Goal: Transaction & Acquisition: Purchase product/service

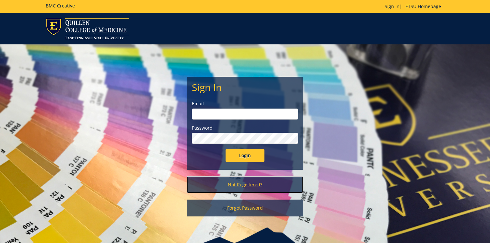
click at [248, 186] on link "Not Registered?" at bounding box center [245, 184] width 117 height 17
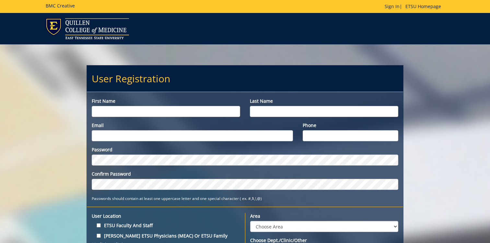
click at [193, 115] on input "First name" at bounding box center [166, 111] width 148 height 11
type input "Noah"
type input "Webb"
type input "[EMAIL_ADDRESS][DOMAIN_NAME]"
type input "8653995538"
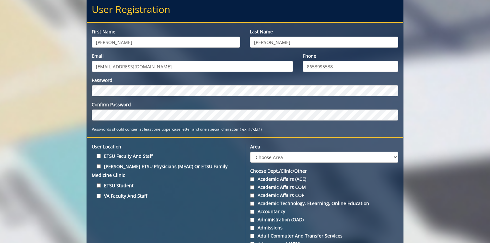
scroll to position [68, 0]
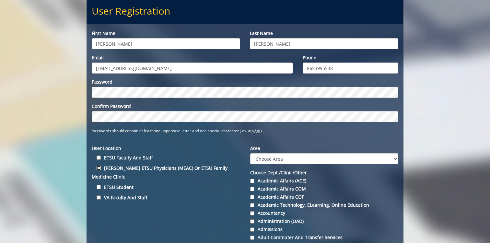
click at [100, 167] on input "Quillen ETSU Physicians (MEAC) or ETSU Family Medicine Clinic" at bounding box center [99, 168] width 4 height 4
checkbox input "false"
click at [99, 185] on input "ETSU Student" at bounding box center [99, 187] width 4 height 4
click at [98, 185] on input "ETSU Student" at bounding box center [99, 187] width 4 height 4
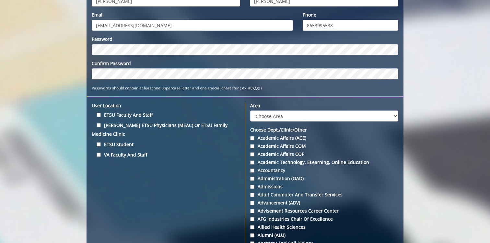
scroll to position [113, 0]
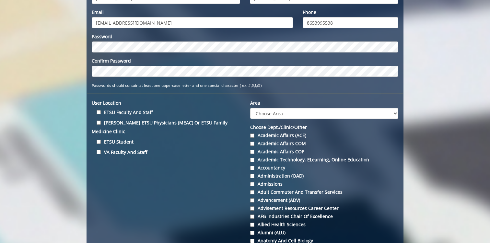
click at [101, 137] on label "ETSU Student" at bounding box center [166, 141] width 148 height 9
click at [101, 140] on input "ETSU Student" at bounding box center [99, 142] width 4 height 4
checkbox input "true"
click at [273, 111] on select "Choose Area Administration Advancement (ADM) BucSports Business & Finance Clemm…" at bounding box center [324, 113] width 148 height 11
select select "3"
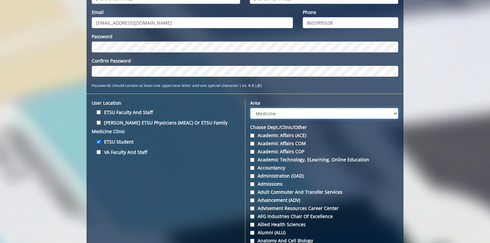
click at [250, 108] on select "Choose Area Administration Advancement (ADM) BucSports Business & Finance Clemm…" at bounding box center [324, 113] width 148 height 11
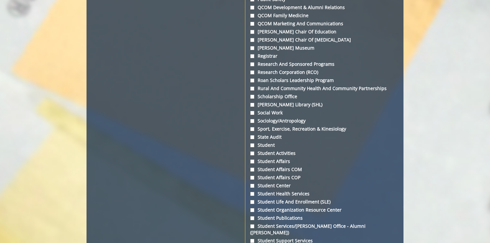
scroll to position [2019, 0]
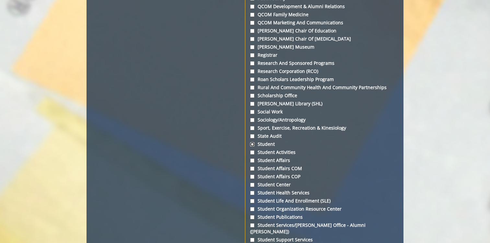
click at [254, 147] on input "Student" at bounding box center [252, 144] width 4 height 4
checkbox input "true"
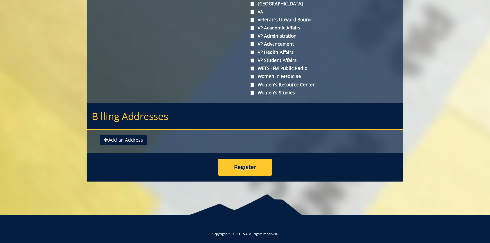
scroll to position [2450, 0]
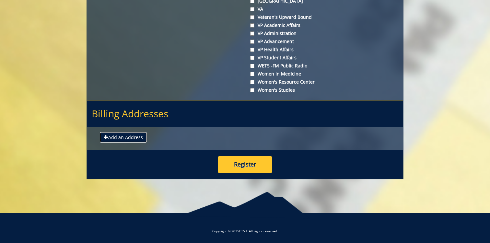
click at [130, 137] on button "Add an Address" at bounding box center [123, 137] width 47 height 10
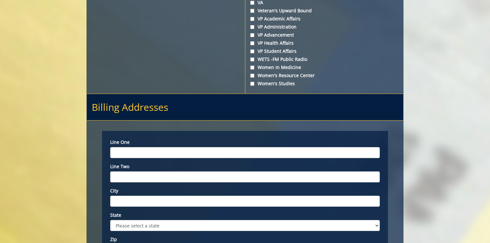
click at [161, 158] on input "Line one" at bounding box center [245, 152] width 270 height 11
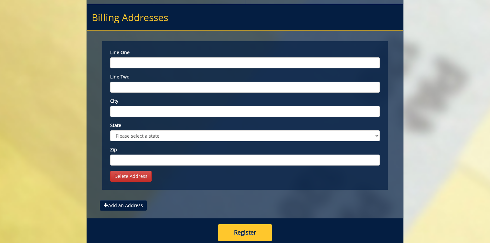
scroll to position [2543, 0]
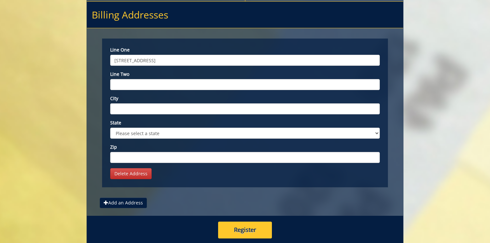
type input "1202 Fredericksburg Drive"
type input "Johnson City"
select select "1"
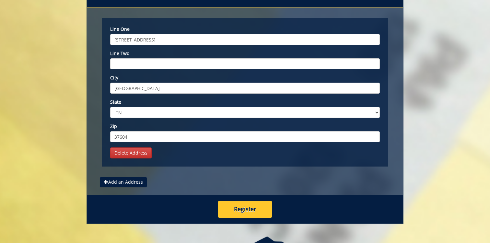
scroll to position [2568, 0]
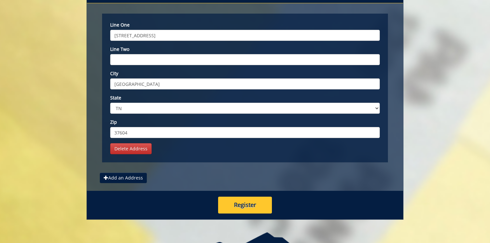
type input "37604"
click at [239, 206] on button "Register" at bounding box center [245, 205] width 54 height 17
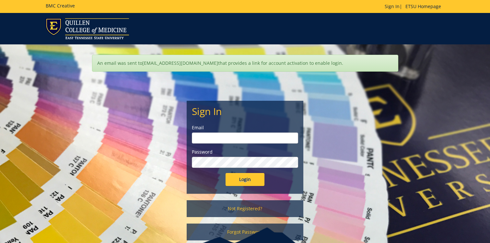
scroll to position [12, 0]
click at [227, 141] on input "email" at bounding box center [245, 138] width 106 height 11
click at [227, 140] on input "email" at bounding box center [245, 138] width 106 height 11
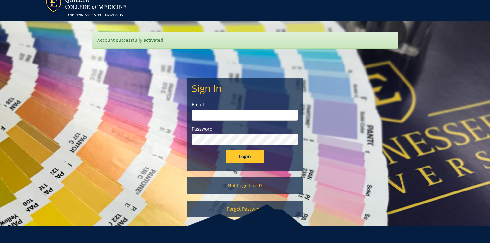
scroll to position [23, 0]
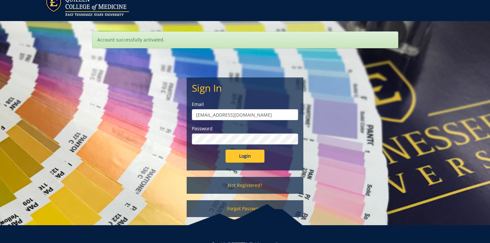
type input "[EMAIL_ADDRESS][DOMAIN_NAME]"
click at [226, 150] on input "Login" at bounding box center [245, 156] width 39 height 13
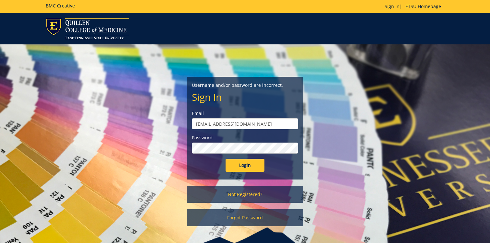
click at [226, 159] on input "Login" at bounding box center [245, 165] width 39 height 13
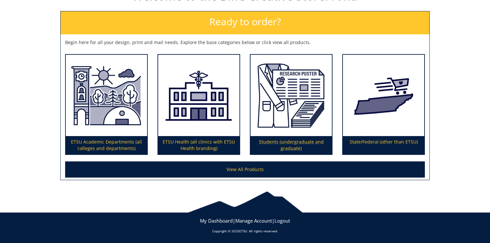
scroll to position [77, 0]
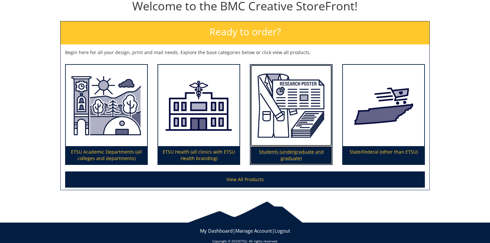
click at [286, 146] on img at bounding box center [291, 106] width 81 height 82
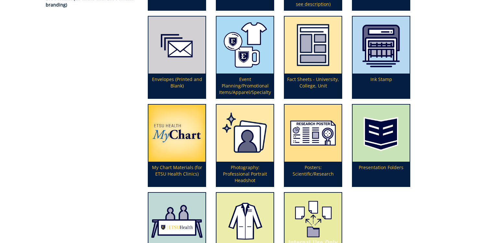
scroll to position [165, 0]
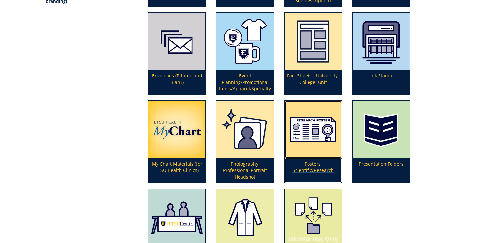
click at [309, 168] on p "Posters: Scientific/Research" at bounding box center [313, 170] width 57 height 25
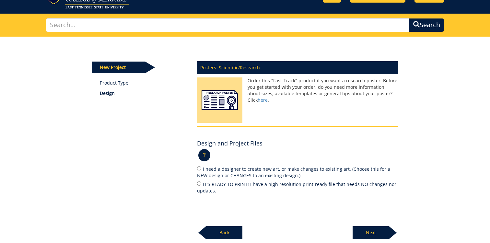
scroll to position [36, 0]
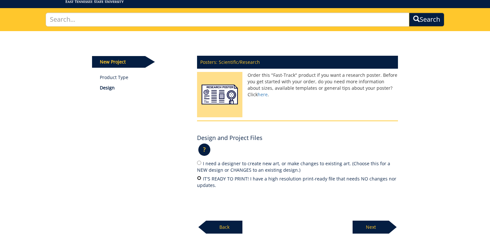
click at [201, 178] on input "IT'S READY TO PRINT! I have a high resolution print-ready file that needs NO ch…" at bounding box center [199, 178] width 4 height 4
radio input "true"
click at [367, 228] on p "Next" at bounding box center [371, 227] width 36 height 13
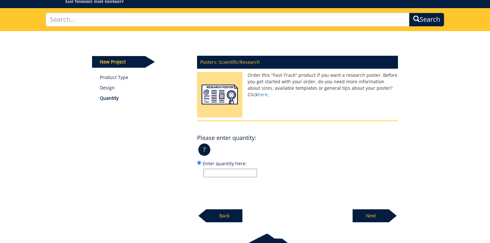
click at [217, 173] on input "Enter quantity here:" at bounding box center [230, 173] width 53 height 8
type input "1"
click at [378, 216] on p "Next" at bounding box center [371, 215] width 36 height 13
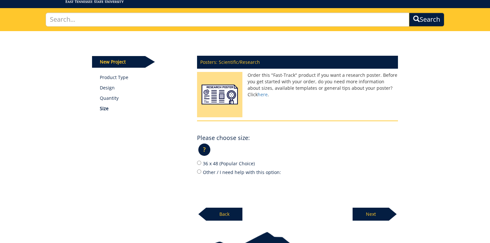
click at [204, 166] on label "36 x 48 (Popular Choice)" at bounding box center [297, 163] width 201 height 7
click at [201, 165] on input "36 x 48 (Popular Choice)" at bounding box center [199, 163] width 4 height 4
radio input "true"
click at [367, 214] on p "Next" at bounding box center [371, 214] width 36 height 13
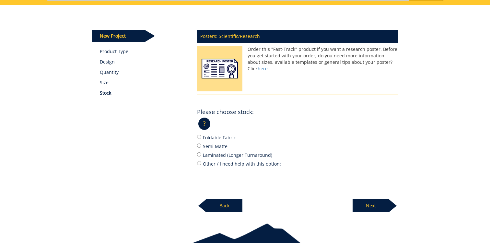
scroll to position [65, 0]
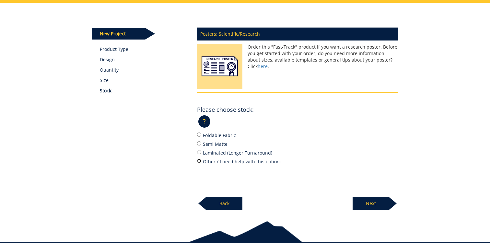
click at [199, 160] on input "Other / I need help with this option:" at bounding box center [199, 161] width 4 height 4
radio input "true"
click at [200, 161] on input "Other / I need help with this option:" at bounding box center [199, 161] width 4 height 4
click at [201, 134] on input "Foldable Fabric" at bounding box center [199, 135] width 4 height 4
radio input "true"
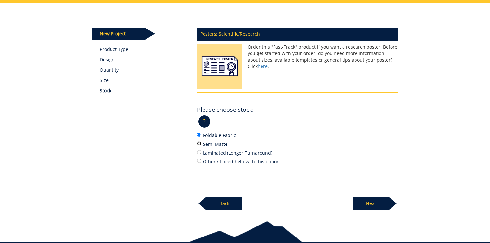
click at [201, 142] on input "Semi Matte" at bounding box center [199, 143] width 4 height 4
radio input "true"
click at [199, 161] on input "Other / I need help with this option:" at bounding box center [199, 161] width 4 height 4
radio input "true"
click at [369, 209] on p "Next" at bounding box center [371, 203] width 36 height 13
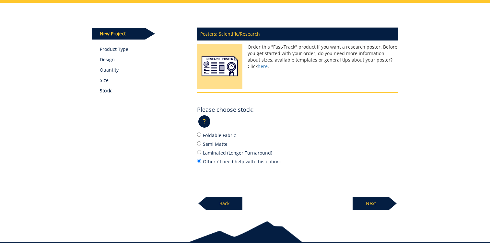
scroll to position [61, 0]
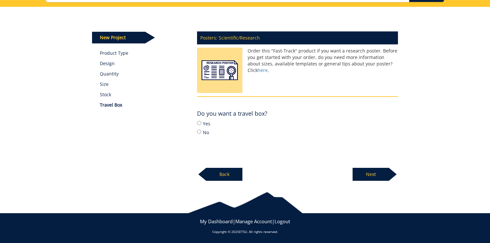
click at [201, 133] on label "No" at bounding box center [297, 132] width 201 height 7
click at [201, 133] on input "No" at bounding box center [199, 132] width 4 height 4
radio input "true"
click at [375, 174] on p "Next" at bounding box center [371, 174] width 36 height 13
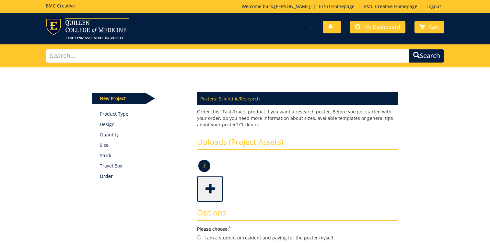
click at [222, 114] on p "Order this "Fast-Track" product if you want a research poster. Before you get s…" at bounding box center [297, 118] width 201 height 19
click at [249, 125] on link "here" at bounding box center [254, 125] width 10 height 6
click at [208, 179] on span at bounding box center [211, 188] width 26 height 23
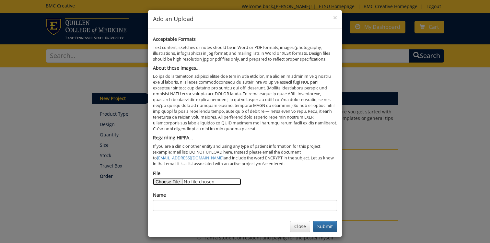
click at [170, 180] on input "File" at bounding box center [197, 181] width 88 height 7
type input "C:\fakepath\Quillen Research Poster Template.pdf"
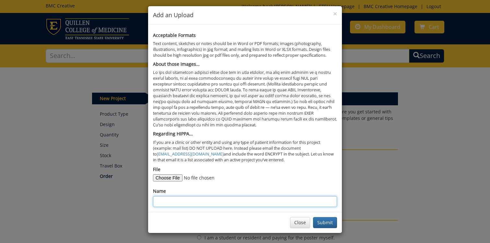
click at [249, 199] on input "Name" at bounding box center [245, 201] width 184 height 11
type input "T"
type input "E"
click at [171, 202] on input "OrthoInfection" at bounding box center [245, 201] width 184 height 11
click at [211, 198] on input "Ortho Infection" at bounding box center [245, 201] width 184 height 11
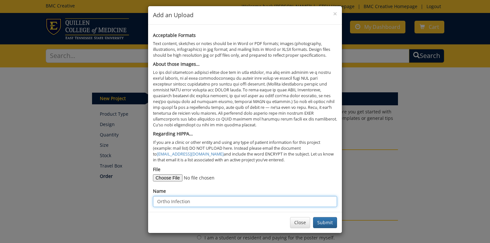
click at [211, 201] on input "Ortho Infection" at bounding box center [245, 201] width 184 height 11
type input "Ortho Infection Readmission NAW"
click at [330, 222] on button "Submit" at bounding box center [325, 222] width 24 height 11
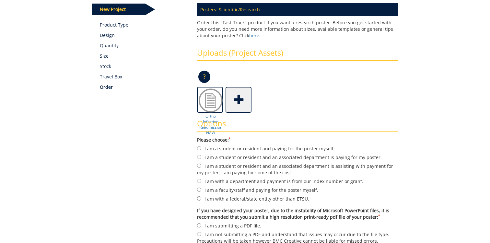
scroll to position [92, 0]
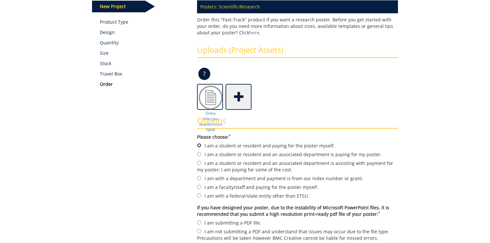
click at [201, 145] on input "I am a student or resident and paying for the poster myself." at bounding box center [199, 145] width 4 height 4
radio input "true"
click at [201, 145] on input "I am a student or resident and paying for the poster myself." at bounding box center [199, 145] width 4 height 4
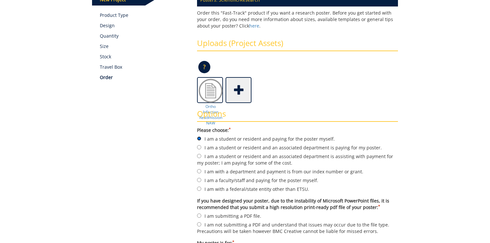
scroll to position [100, 0]
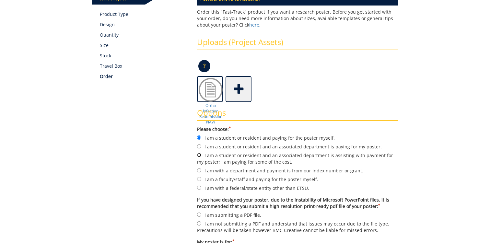
click at [197, 156] on input "I am a student or resident and an associated department is assisting with payme…" at bounding box center [199, 155] width 4 height 4
radio input "true"
click at [200, 172] on input "I am with a department and payment is from our index number or grant." at bounding box center [199, 170] width 4 height 4
radio input "true"
click at [199, 158] on label "I am a student or resident and an associated department is assisting with payme…" at bounding box center [297, 159] width 201 height 14
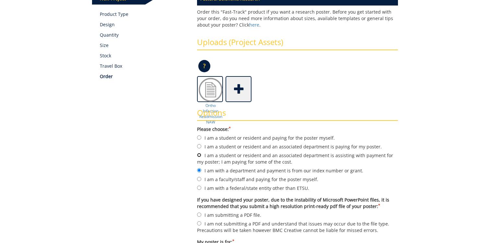
click at [199, 157] on input "I am a student or resident and an associated department is assisting with payme…" at bounding box center [199, 155] width 4 height 4
radio input "true"
click at [203, 148] on label "I am a student or resident and an associated department is paying for my poster." at bounding box center [297, 146] width 201 height 7
click at [201, 148] on input "I am a student or resident and an associated department is paying for my poster." at bounding box center [199, 146] width 4 height 4
radio input "true"
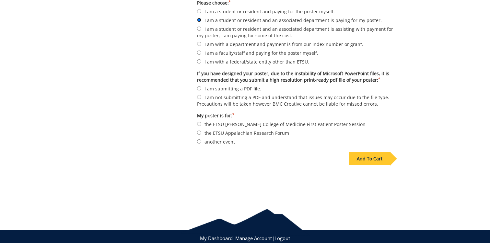
scroll to position [242, 0]
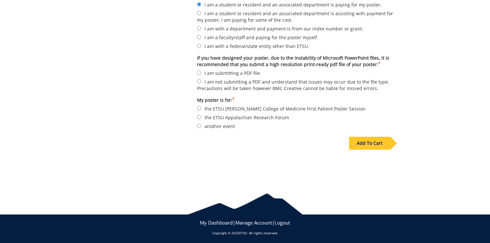
click at [200, 110] on label "the ETSU Quillen College of Medicine First Patient Poster Session" at bounding box center [297, 108] width 201 height 7
click at [200, 110] on input "the ETSU Quillen College of Medicine First Patient Poster Session" at bounding box center [199, 108] width 4 height 4
radio input "true"
click at [201, 71] on input "I am submitting a PDF file." at bounding box center [199, 73] width 4 height 4
radio input "true"
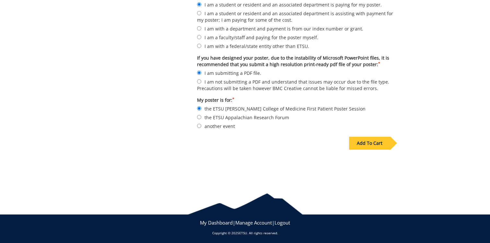
click at [352, 142] on div "Add To Cart" at bounding box center [369, 143] width 41 height 13
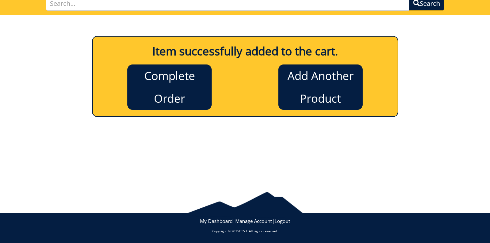
scroll to position [52, 0]
click at [184, 95] on link "Complete Order" at bounding box center [169, 87] width 84 height 45
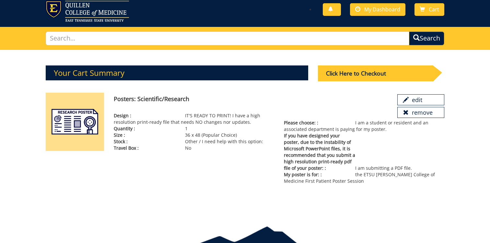
scroll to position [18, 0]
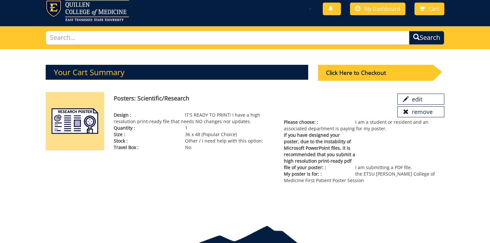
click at [323, 141] on span "If you have designed your poster, due to the instability of Microsoft PowerPoin…" at bounding box center [319, 151] width 71 height 39
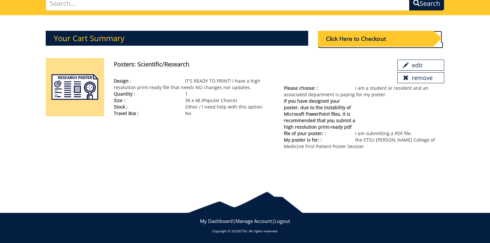
click at [344, 37] on div "Click Here to Checkout" at bounding box center [375, 39] width 115 height 16
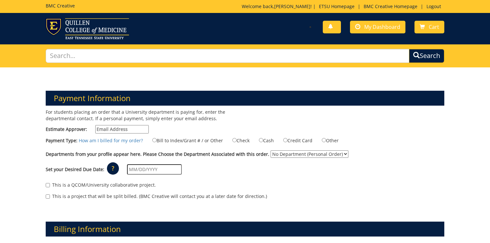
click at [122, 127] on input "Estimate Approver:" at bounding box center [121, 129] width 53 height 8
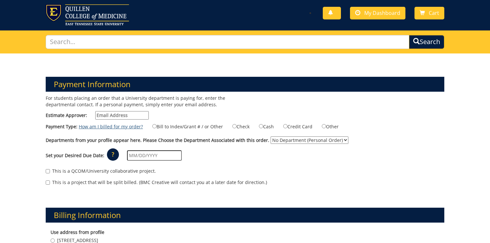
scroll to position [15, 0]
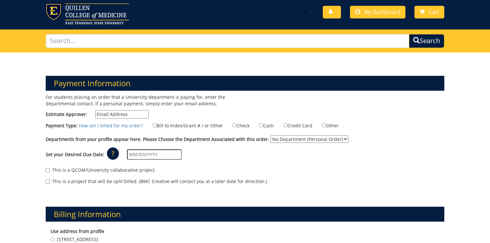
click at [154, 124] on label "Bill to Index/Grant # / or Other" at bounding box center [183, 125] width 79 height 7
click at [154, 124] on input "Bill to Index/Grant # / or Other" at bounding box center [154, 125] width 4 height 4
radio input "true"
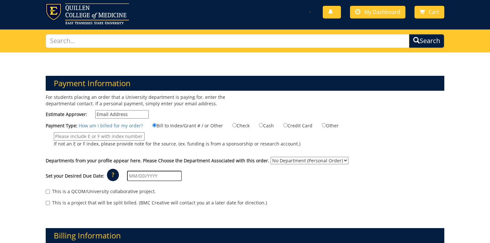
click at [119, 138] on input "If not an E or F index, please provide note for the source. (ex. funding is fro…" at bounding box center [99, 136] width 91 height 8
click at [136, 114] on input "Estimate Approver:" at bounding box center [121, 114] width 53 height 8
type input "o"
click at [123, 114] on input "loumster@" at bounding box center [121, 114] width 53 height 8
type input "[EMAIL_ADDRESS][DOMAIN_NAME]"
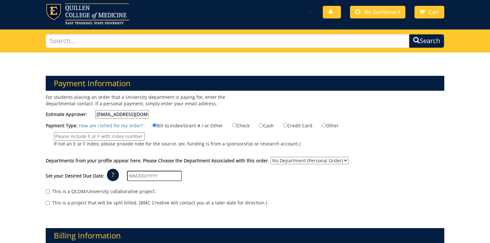
click at [158, 154] on div "For students placing an order that a University department is paying for, enter…" at bounding box center [245, 153] width 408 height 119
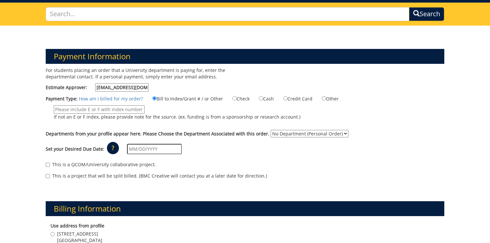
scroll to position [42, 0]
click at [286, 128] on div "For students placing an order that a University department is paying for, enter…" at bounding box center [245, 126] width 408 height 119
click at [285, 133] on select "No Department (Personal Order) Student" at bounding box center [310, 133] width 78 height 7
select select "206"
click at [271, 130] on select "No Department (Personal Order) Student" at bounding box center [310, 133] width 78 height 7
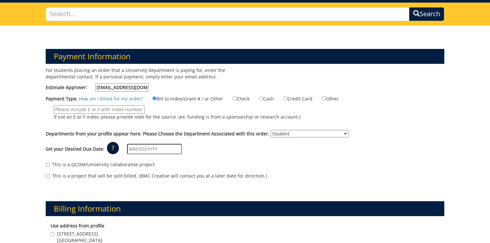
click at [279, 134] on select "No Department (Personal Order) Student" at bounding box center [310, 133] width 78 height 7
click at [271, 130] on select "No Department (Personal Order) Student" at bounding box center [310, 133] width 78 height 7
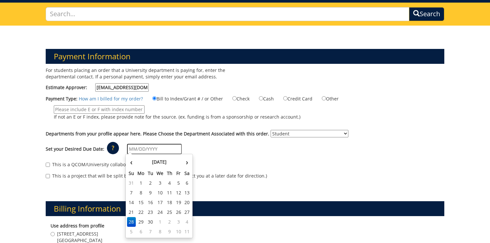
click at [161, 145] on input "text" at bounding box center [154, 149] width 55 height 10
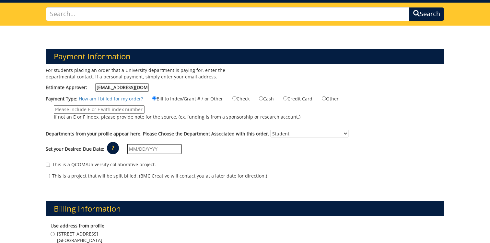
click at [176, 127] on div "For students placing an order that a University department is paying for, enter…" at bounding box center [245, 126] width 408 height 119
click at [60, 162] on label "This is a QCOM/University collaborative project." at bounding box center [101, 164] width 110 height 6
click at [50, 163] on input "This is a QCOM/University collaborative project." at bounding box center [48, 165] width 4 height 4
checkbox input "true"
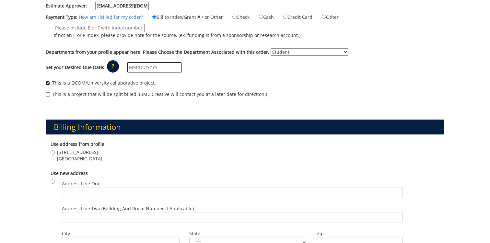
scroll to position [126, 0]
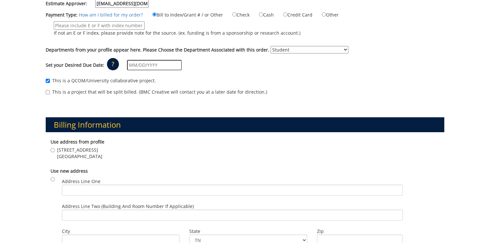
click at [56, 152] on label "[STREET_ADDRESS]" at bounding box center [77, 153] width 52 height 13
click at [55, 152] on input "[STREET_ADDRESS]" at bounding box center [53, 150] width 4 height 4
radio input "true"
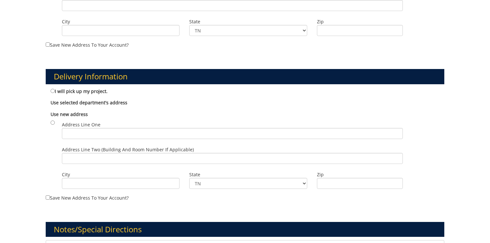
scroll to position [302, 0]
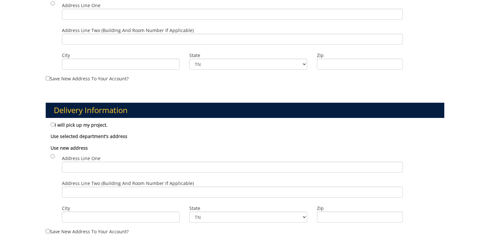
click at [53, 128] on div "I will pick up my project." at bounding box center [245, 125] width 399 height 9
click at [53, 126] on label "I will pick up my project." at bounding box center [79, 124] width 57 height 7
click at [53, 126] on input "I will pick up my project." at bounding box center [53, 125] width 4 height 4
radio input "true"
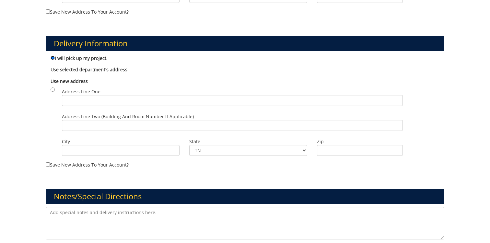
scroll to position [392, 0]
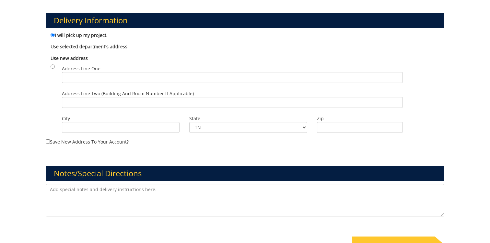
click at [79, 201] on textarea at bounding box center [245, 200] width 399 height 32
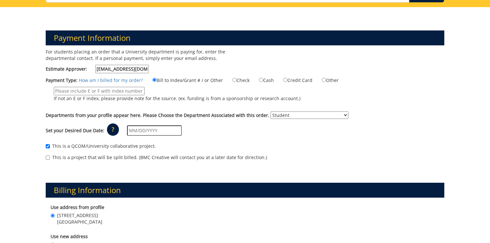
scroll to position [55, 0]
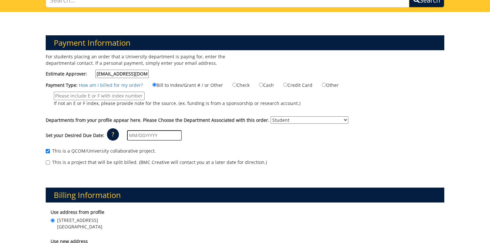
click at [62, 94] on input "If not an E or F index, please provide note for the source. (ex. funding is fro…" at bounding box center [99, 96] width 91 height 8
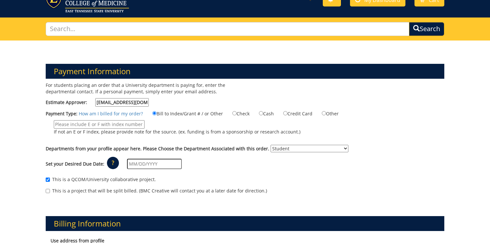
scroll to position [40, 0]
